Goal: Communication & Community: Answer question/provide support

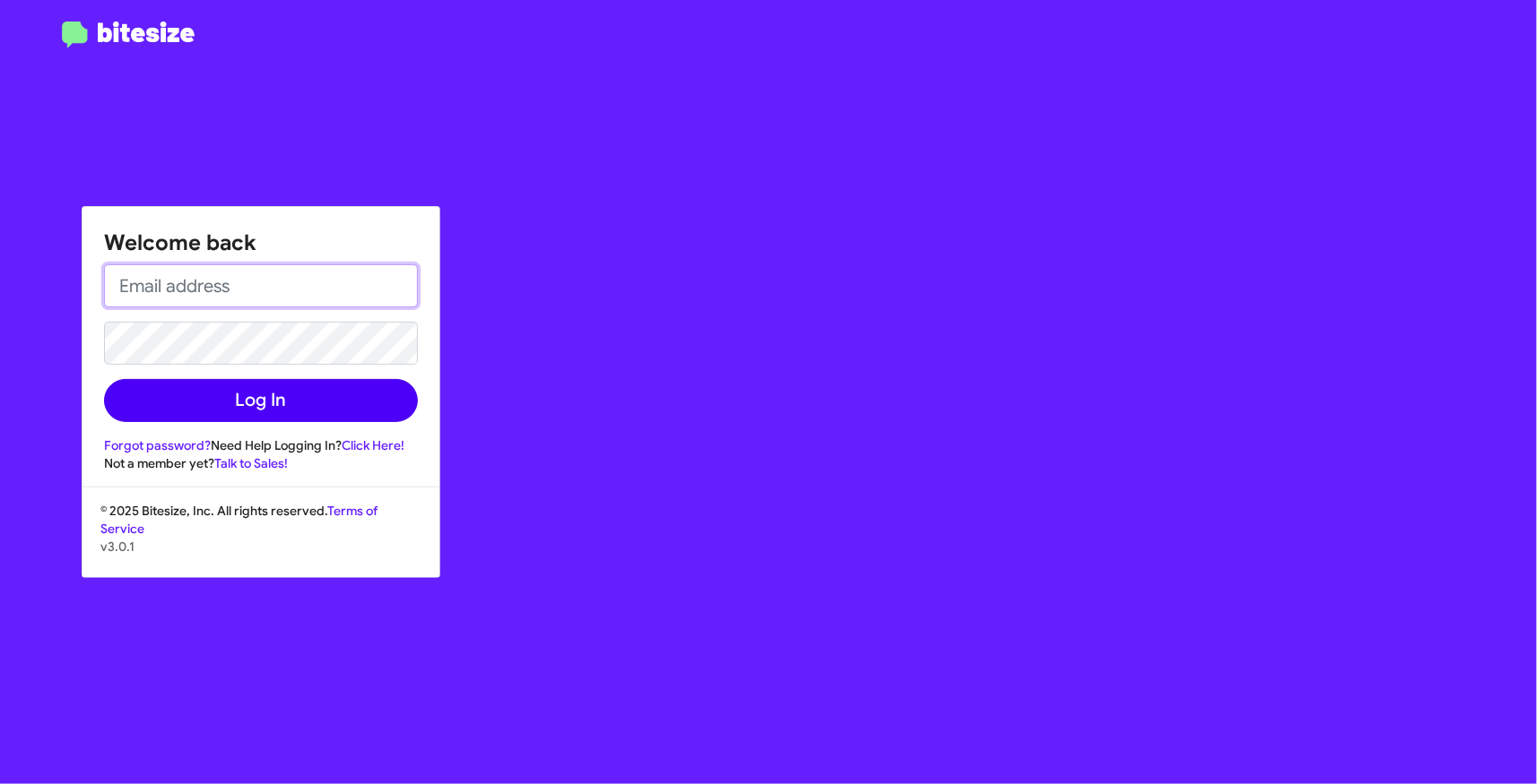
type input "lmarkley@teamtoyota.net"
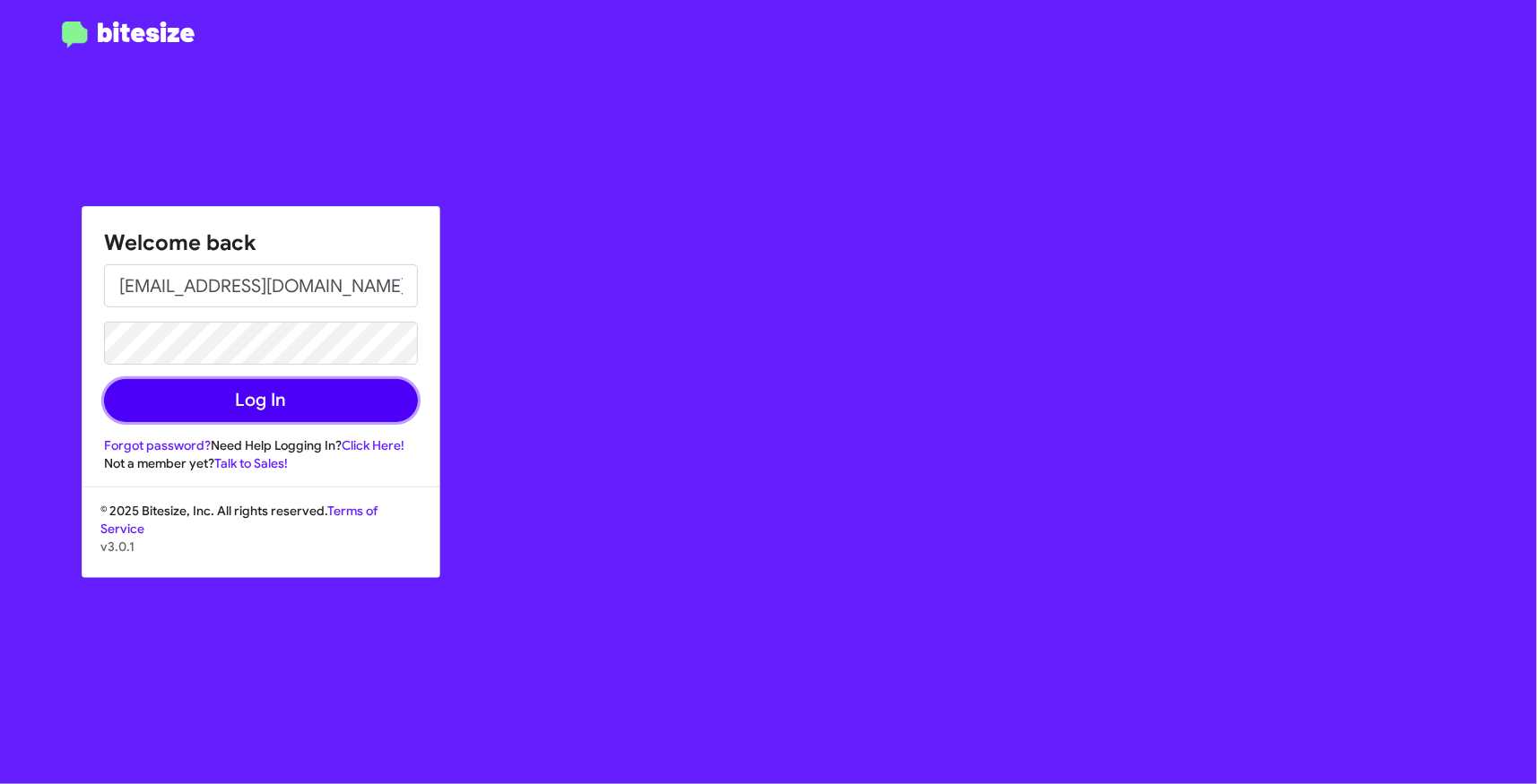
click at [302, 399] on button "Log In" at bounding box center [261, 401] width 313 height 43
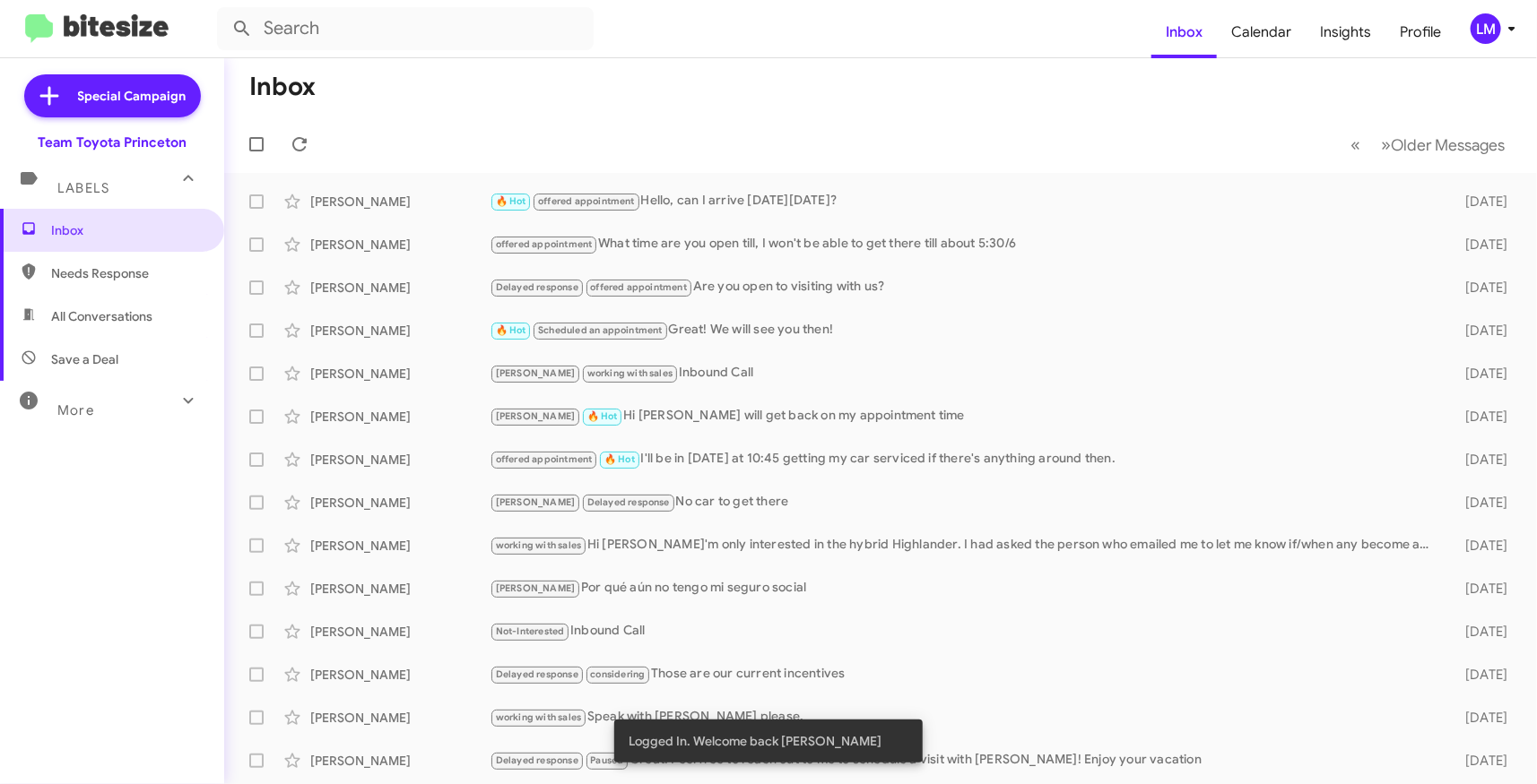
click at [1519, 45] on mat-toolbar "Inbox Calendar Insights Profile LM" at bounding box center [768, 28] width 1537 height 57
click at [1506, 44] on mat-toolbar "Inbox Calendar Insights Profile LM" at bounding box center [768, 28] width 1537 height 57
click at [1510, 37] on icon at bounding box center [1512, 29] width 22 height 22
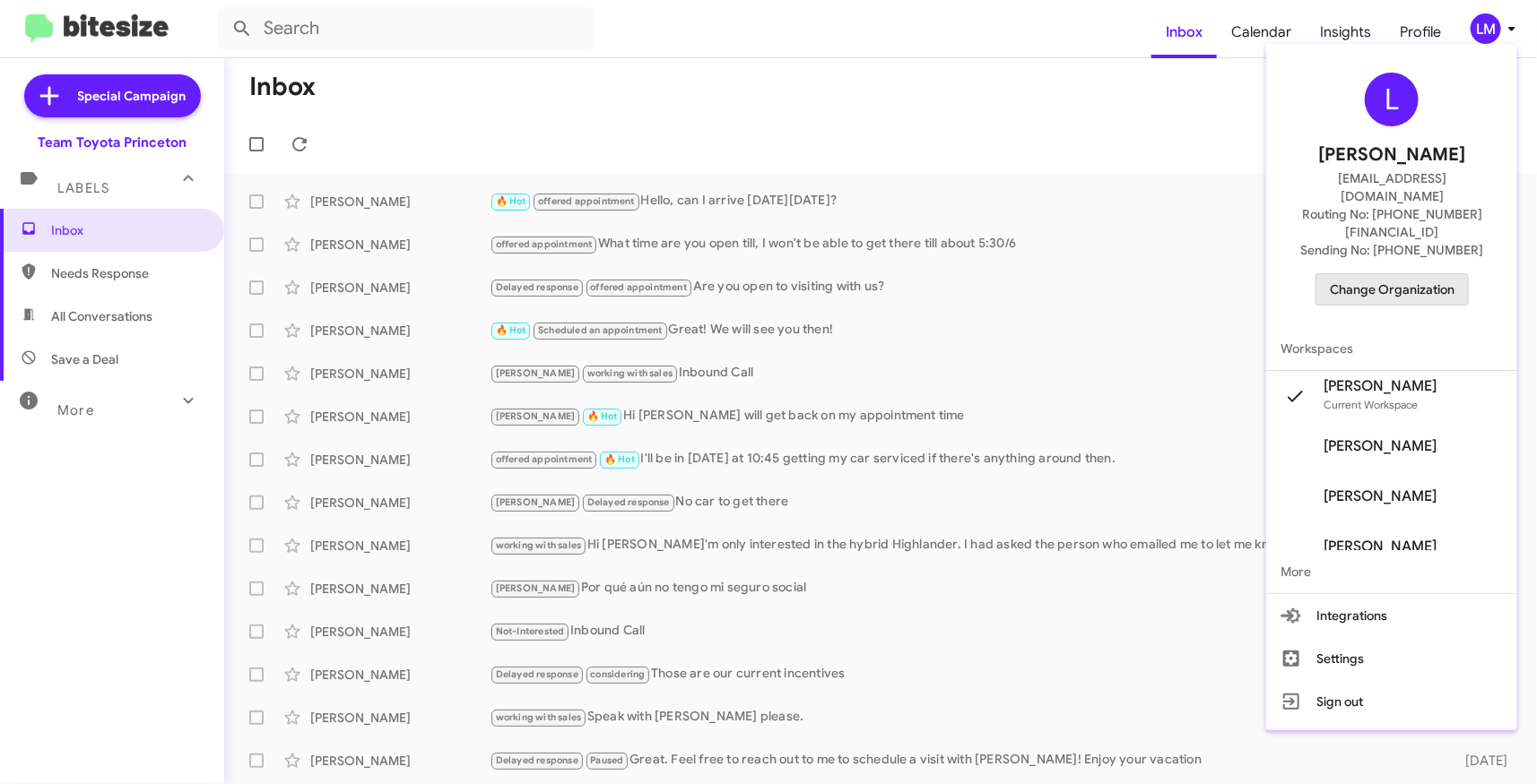
click at [1398, 274] on span "Change Organization" at bounding box center [1392, 290] width 125 height 31
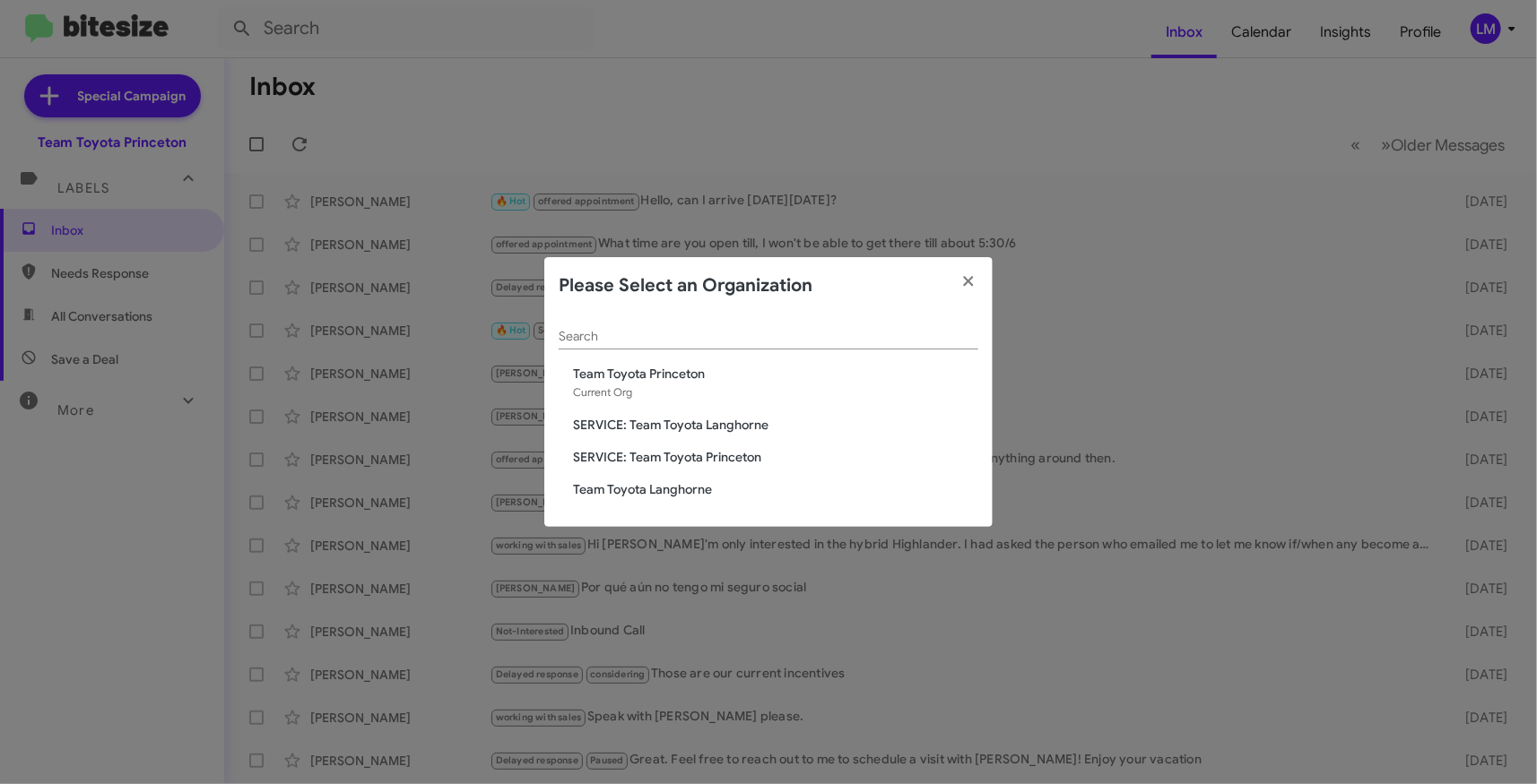
click at [652, 488] on span "Team Toyota Langhorne" at bounding box center [775, 490] width 405 height 18
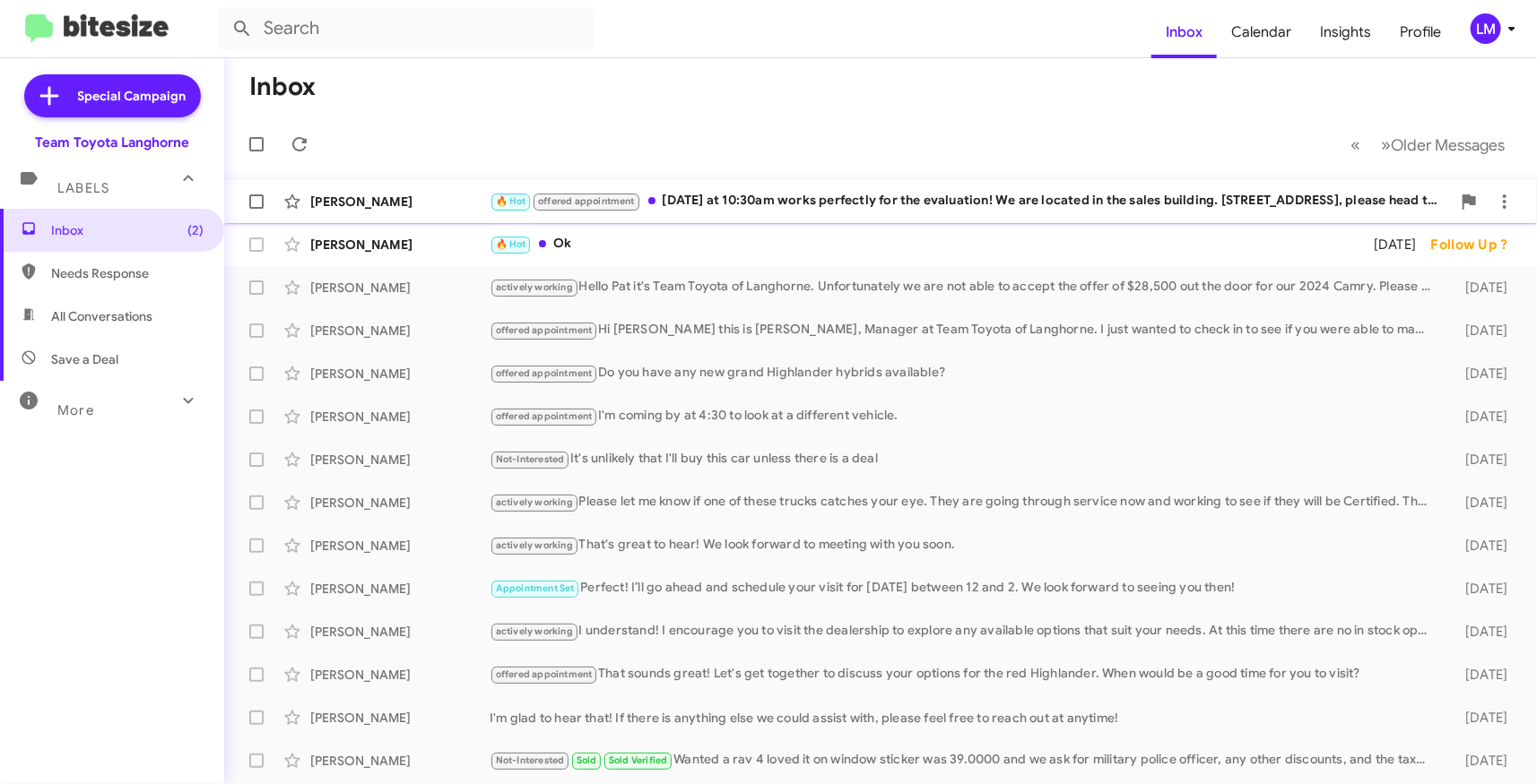
click at [809, 199] on div "🔥 Hot offered appointment [DATE] at 10:30am works perfectly for the evaluation!…" at bounding box center [969, 201] width 961 height 21
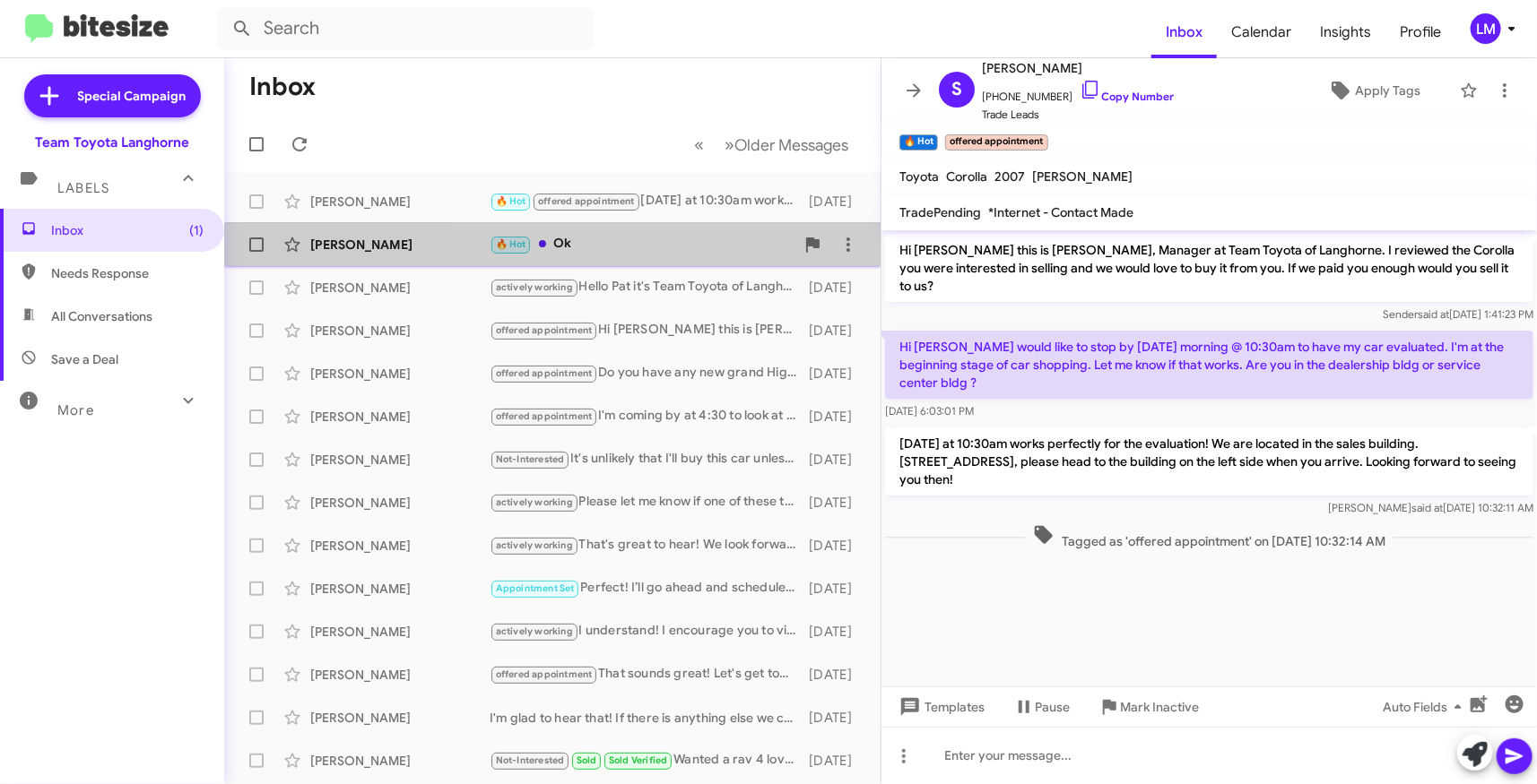
click at [629, 252] on div "🔥 Hot Ok" at bounding box center [641, 244] width 305 height 21
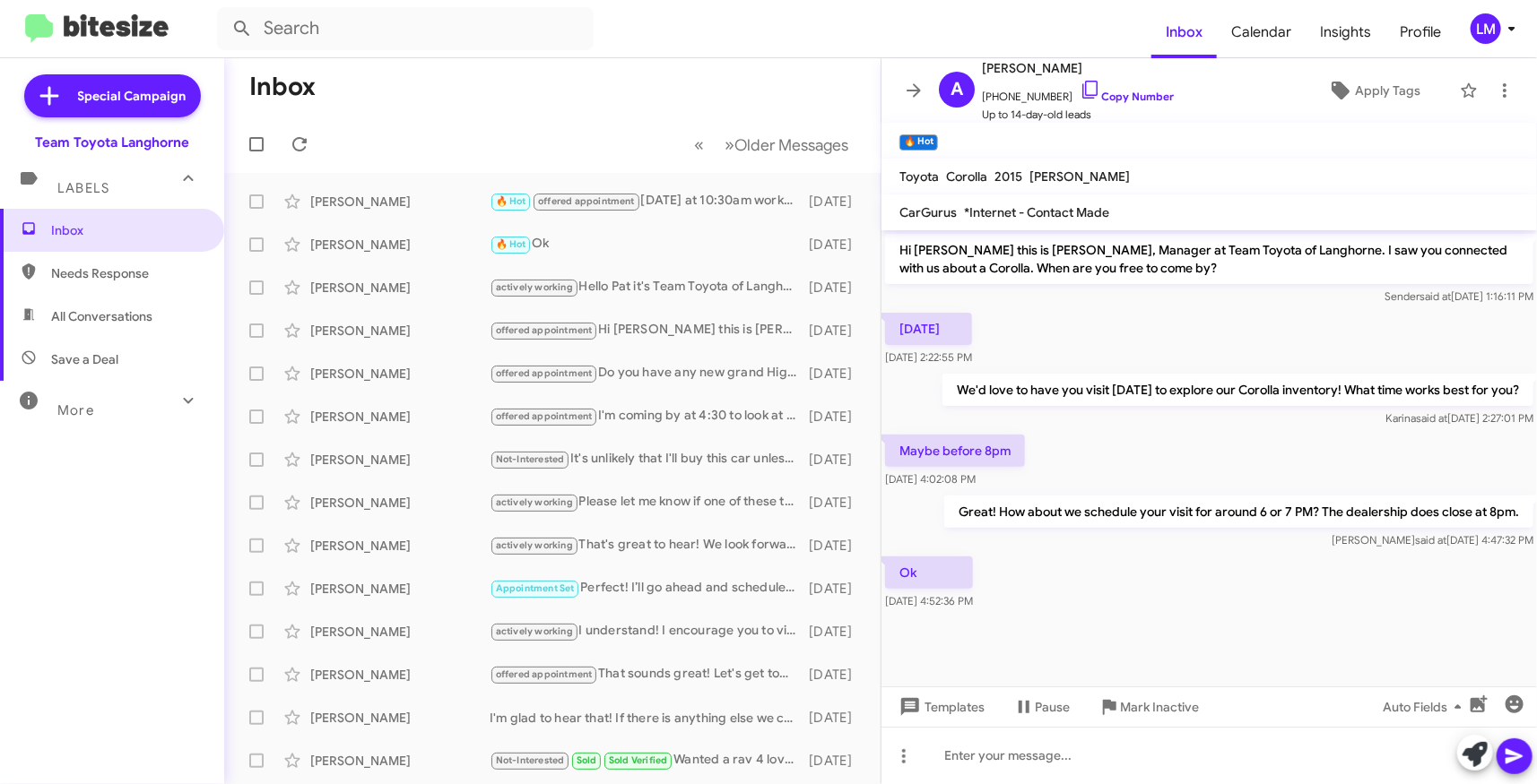
click at [549, 138] on mat-toolbar-row "« Previous » Next Older Messages" at bounding box center [552, 144] width 657 height 57
